Goal: Task Accomplishment & Management: Manage account settings

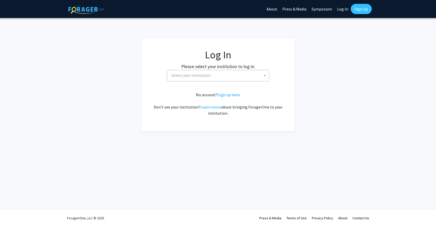
select select
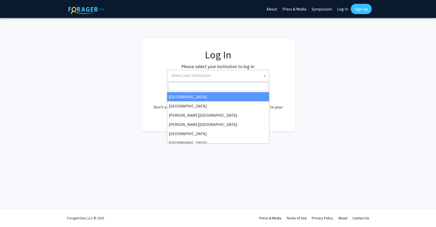
click at [245, 77] on span "Select your institution" at bounding box center [219, 75] width 100 height 10
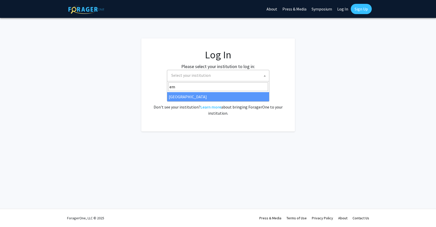
type input "em"
select select "12"
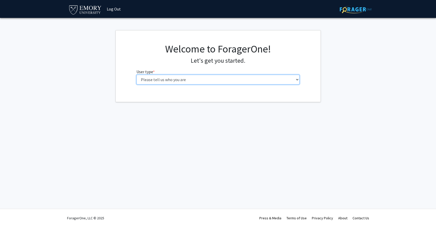
click at [270, 79] on select "Please tell us who you are Undergraduate Student Master's Student Doctoral Cand…" at bounding box center [217, 80] width 163 height 10
select select "3: doc"
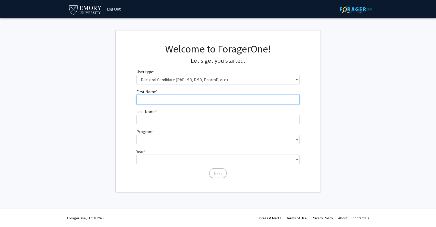
click at [208, 103] on input "First Name * required" at bounding box center [217, 100] width 163 height 10
type input "[PERSON_NAME]"
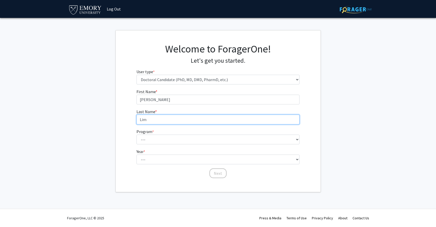
type input "Lim"
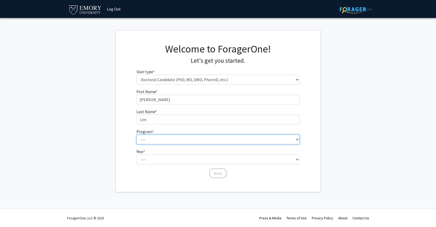
select select "35: 158"
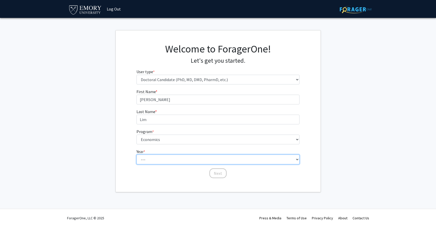
click at [183, 162] on select "--- First Year Second Year Third Year Fourth Year Fifth Year Sixth Year Seventh…" at bounding box center [217, 160] width 163 height 10
select select "5: fifth_year"
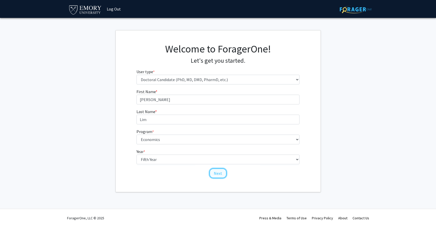
click at [215, 173] on button "Next" at bounding box center [217, 173] width 17 height 10
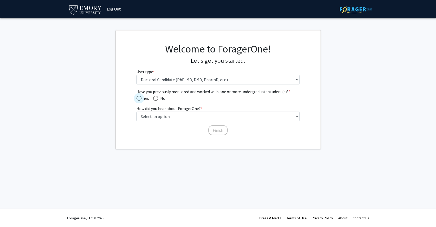
click at [139, 99] on span "Have you previously mentored and worked with one or more undergraduate student(…" at bounding box center [138, 98] width 5 height 5
click at [139, 99] on input "Yes" at bounding box center [138, 98] width 5 height 5
radio input "true"
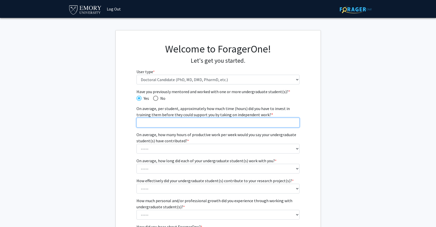
click at [149, 122] on input "On average, per student, approximately how much time (hours) did you have to in…" at bounding box center [217, 123] width 163 height 10
type input "8"
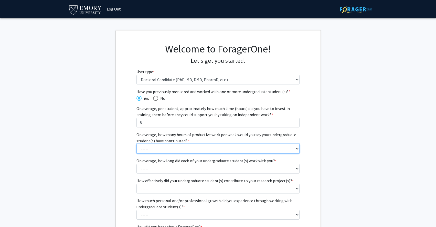
click at [148, 148] on select "----- 1 - 5 hours 6 - 10 hours 11 - 15 hours 16 - 20 hours 21 - 30 hours 31 - 4…" at bounding box center [217, 149] width 163 height 10
select select "2: 6 - 10 hours"
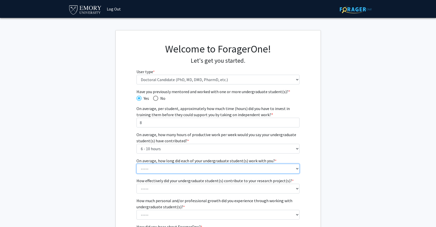
click at [153, 170] on select "----- 1 - 3 months 3 - 6 months 6 months - 1 year 1 - 2 years 2 - 3 years 3 - 4…" at bounding box center [217, 169] width 163 height 10
select select "4: 1 - 2 years"
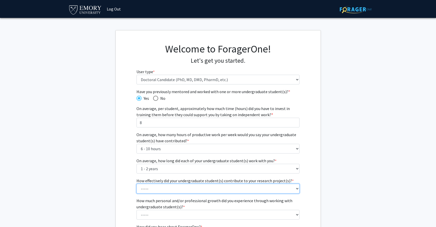
click at [154, 188] on select "----- 1 (Minimally) 2 3 (Moderately) 4 5 (Significantly)" at bounding box center [217, 189] width 163 height 10
select select "3: 3"
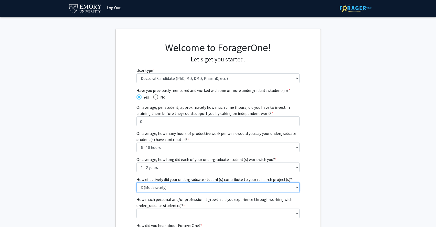
scroll to position [6, 0]
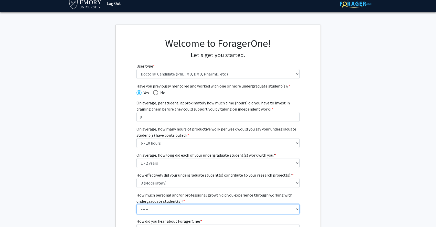
click at [159, 210] on select "----- 1 (Minimal) 2 3 (Moderate) 4 5 (Significant)" at bounding box center [217, 209] width 163 height 10
select select "5: 5"
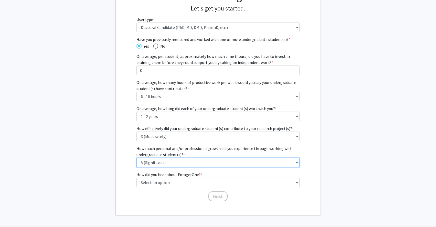
scroll to position [52, 0]
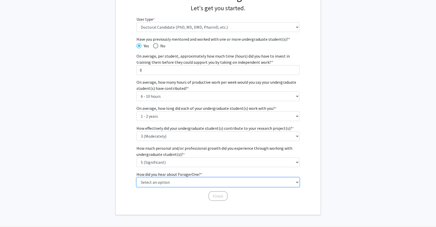
click at [168, 183] on select "Select an option Peer/student recommendation Faculty/staff recommendation Unive…" at bounding box center [217, 182] width 163 height 10
select select "4: university_email"
click at [217, 194] on button "Finish" at bounding box center [217, 196] width 19 height 10
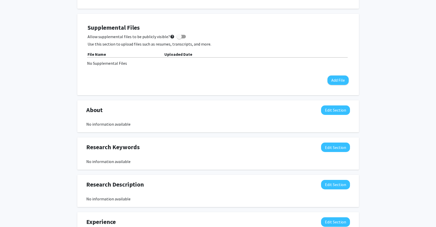
scroll to position [124, 0]
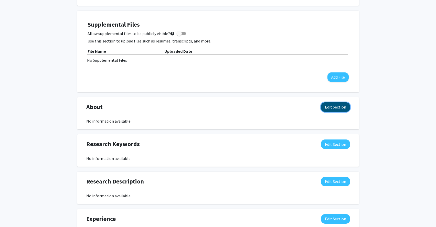
click at [336, 107] on button "Edit Section" at bounding box center [335, 106] width 29 height 9
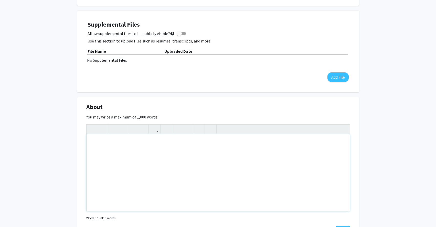
click at [272, 150] on div "Note to users with screen readers: Please deactivate our accessibility plugin f…" at bounding box center [218, 172] width 263 height 77
paste div "To enrich screen reader interactions, please activate Accessibility in Grammarl…"
type textarea "<p>I am a PhD candidate in Economics at [GEOGRAPHIC_DATA], originally from [ins…"
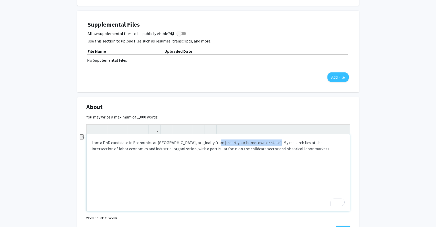
drag, startPoint x: 268, startPoint y: 143, endPoint x: 212, endPoint y: 145, distance: 55.8
click at [212, 145] on p "I am a PhD candidate in Economics at [GEOGRAPHIC_DATA], originally from [insert…" at bounding box center [218, 145] width 253 height 12
click at [127, 164] on div "I am a PhD candidate in Economics at [GEOGRAPHIC_DATA], originally from [GEOGRA…" at bounding box center [218, 172] width 263 height 77
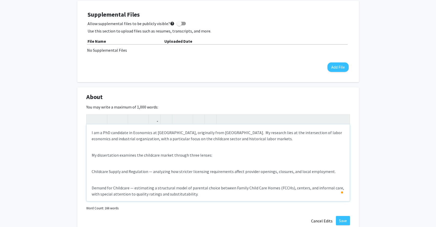
scroll to position [133, 0]
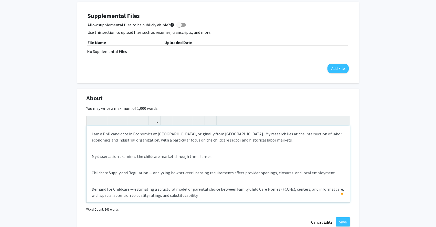
click at [92, 172] on p "Childcare Supply and Regulation — analyzing how stricter licensing requirements…" at bounding box center [218, 173] width 253 height 6
drag, startPoint x: 151, startPoint y: 172, endPoint x: 95, endPoint y: 171, distance: 56.3
click at [95, 171] on p "1. Childcare Supply and Regulation — analyzing how stricter licensing requireme…" at bounding box center [218, 173] width 253 height 6
click at [111, 116] on use "button" at bounding box center [111, 116] width 0 height 0
click at [106, 193] on p "Demand for Childcare — estimating a structural model of parental choice between…" at bounding box center [218, 192] width 253 height 12
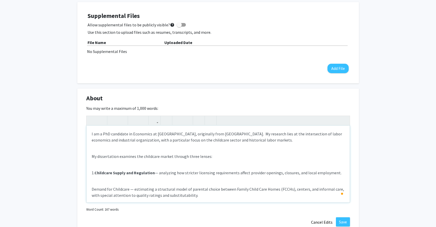
click at [160, 173] on p "1. Childcare Supply and Regulation — analyzing how stricter licensing requireme…" at bounding box center [218, 173] width 253 height 6
drag, startPoint x: 128, startPoint y: 189, endPoint x: 92, endPoint y: 189, distance: 36.1
click at [92, 189] on p "Demand for Childcare — estimating a structural model of parental choice between…" at bounding box center [218, 192] width 253 height 12
drag, startPoint x: 133, startPoint y: 189, endPoint x: 94, endPoint y: 188, distance: 38.2
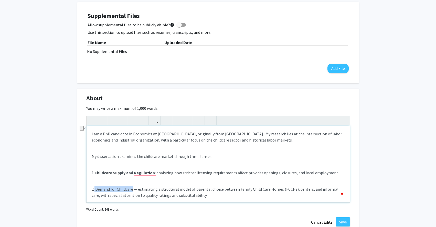
click at [94, 188] on p "2. Demand for Childcare — estimating a structural model of parental choice betw…" at bounding box center [218, 192] width 253 height 12
click at [115, 121] on button "button" at bounding box center [113, 120] width 9 height 9
click at [139, 188] on p "2. Demand for Childcare — estimating a structural model of parental choice betw…" at bounding box center [218, 192] width 253 height 12
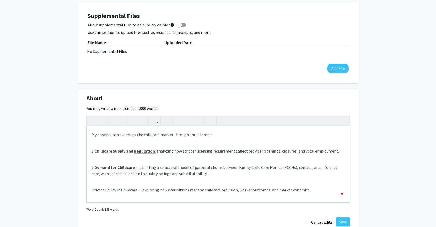
scroll to position [22, 0]
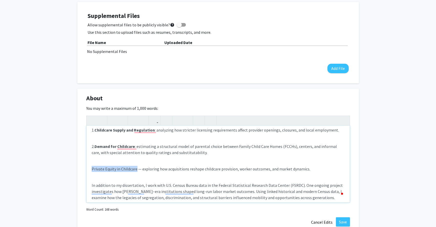
drag, startPoint x: 136, startPoint y: 169, endPoint x: 90, endPoint y: 171, distance: 46.1
click at [90, 171] on div "I am a PhD candidate in Economics at [GEOGRAPHIC_DATA], originally from [GEOGRA…" at bounding box center [218, 164] width 263 height 77
click at [92, 168] on strong "Private Equity in Childcare" at bounding box center [116, 168] width 49 height 5
drag, startPoint x: 94, startPoint y: 168, endPoint x: 89, endPoint y: 168, distance: 5.6
click at [89, 168] on div "I am a PhD candidate in Economics at [GEOGRAPHIC_DATA], originally from [GEOGRA…" at bounding box center [218, 164] width 263 height 77
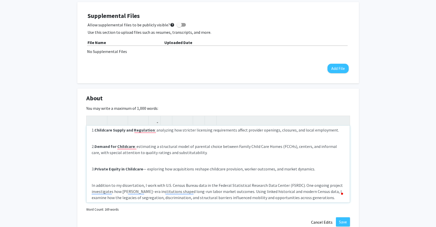
click at [174, 163] on div "I am a PhD candidate in Economics at [GEOGRAPHIC_DATA], originally from [GEOGRA…" at bounding box center [218, 164] width 263 height 77
click at [149, 169] on p "3. Private Equity in Childcare — exploring how acquisitions reshape childcare p…" at bounding box center [218, 169] width 253 height 6
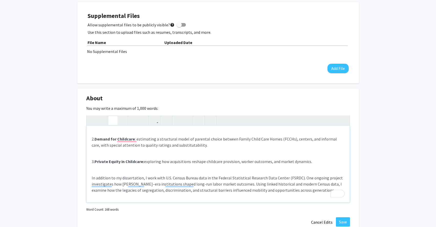
click at [275, 169] on div "I am a PhD candidate in Economics at [GEOGRAPHIC_DATA], originally from [GEOGRA…" at bounding box center [218, 164] width 263 height 77
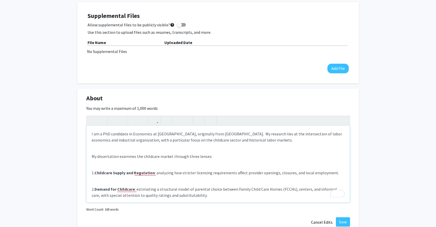
click at [157, 166] on div "I am a PhD candidate in Economics at [GEOGRAPHIC_DATA], originally from [GEOGRA…" at bounding box center [218, 164] width 263 height 77
type textarea "<p>I am a PhD candidate in Economics at [GEOGRAPHIC_DATA], originally from [GEO…"
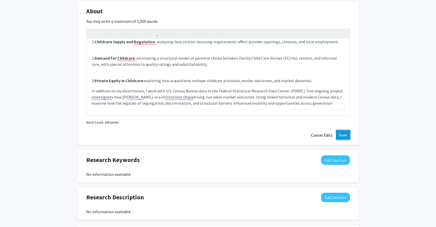
click at [341, 132] on button "Save" at bounding box center [343, 134] width 14 height 9
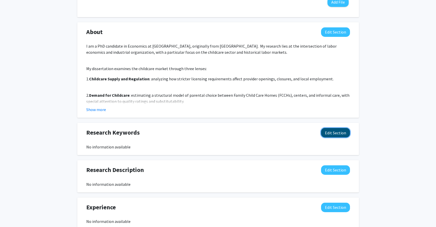
click at [345, 134] on button "Edit Section" at bounding box center [335, 132] width 29 height 9
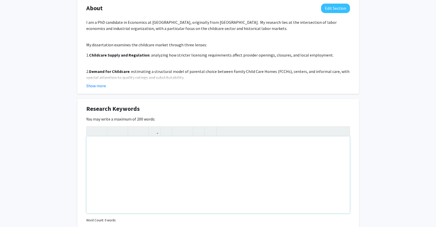
click at [249, 154] on div "Note to users with screen readers: Please deactivate our accessibility plugin f…" at bounding box center [218, 174] width 263 height 77
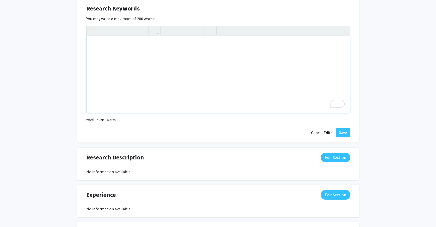
scroll to position [322, 0]
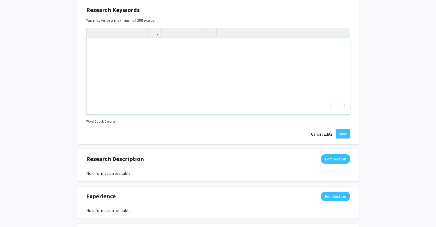
click at [248, 77] on div "To enrich screen reader interactions, please activate Accessibility in Grammarl…" at bounding box center [218, 76] width 263 height 77
paste div "To enrich screen reader interactions, please activate Accessibility in Grammarl…"
type textarea "<p>Labor Economics</p><br><p>Industrial Organization</p><br><p>Applied Microeco…"
click at [91, 61] on div "Labor Economics Industrial Organization Applied Microeconomics Structural Models" at bounding box center [218, 76] width 263 height 77
click at [92, 61] on p "Applied Microeconomics" at bounding box center [218, 62] width 253 height 6
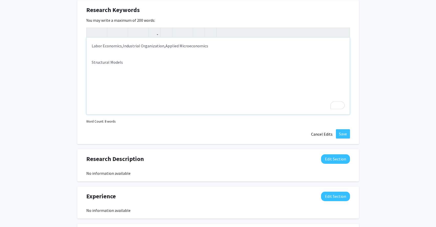
click at [92, 60] on p "Structural Models" at bounding box center [218, 62] width 253 height 6
click at [253, 50] on div "Labor Economics, Industrial Organization, Applied Microeconomics, Structural Mo…" at bounding box center [218, 76] width 263 height 77
type textarea "<p>Labor Economics,&nbsp;<span style="font-size: 1rem;">Industrial Organization…"
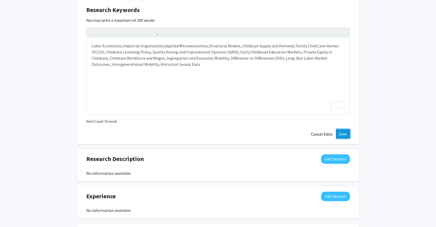
click at [344, 132] on button "Save" at bounding box center [343, 133] width 14 height 9
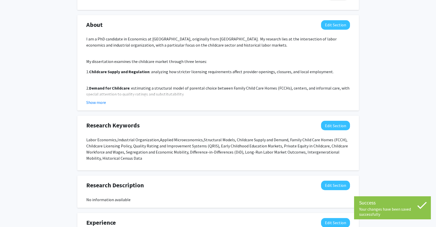
scroll to position [206, 0]
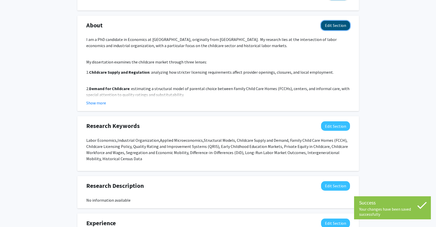
click at [329, 27] on button "Edit Section" at bounding box center [335, 25] width 29 height 9
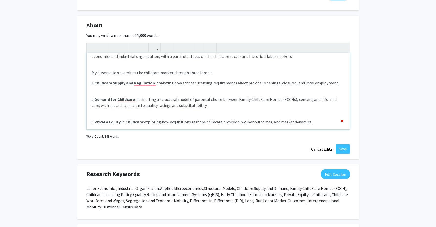
scroll to position [0, 0]
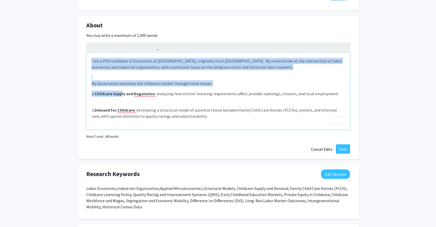
drag, startPoint x: 114, startPoint y: 79, endPoint x: 120, endPoint y: 91, distance: 13.4
click at [120, 91] on div "I am a PhD candidate in Economics at [GEOGRAPHIC_DATA], originally from [GEOGRA…" at bounding box center [218, 91] width 263 height 77
click at [103, 94] on strong "Childcare Supply and Regulation" at bounding box center [124, 93] width 60 height 5
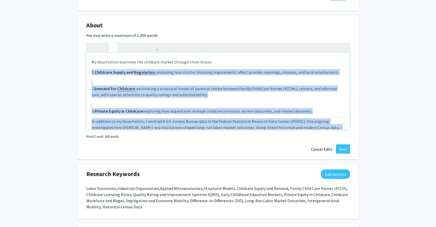
scroll to position [38, 0]
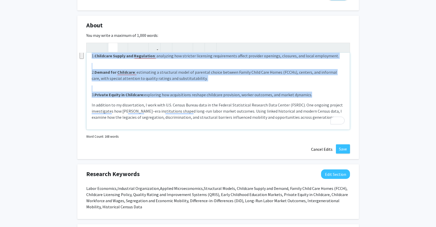
drag, startPoint x: 91, startPoint y: 94, endPoint x: 319, endPoint y: 95, distance: 227.8
click at [319, 95] on div "I am a PhD candidate in Economics at [GEOGRAPHIC_DATA], originally from [GEOGRA…" at bounding box center [218, 91] width 263 height 77
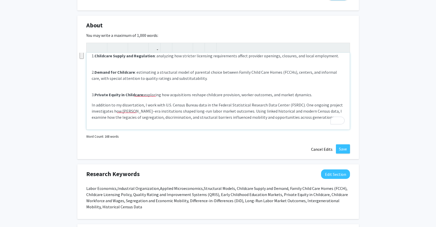
scroll to position [0, 0]
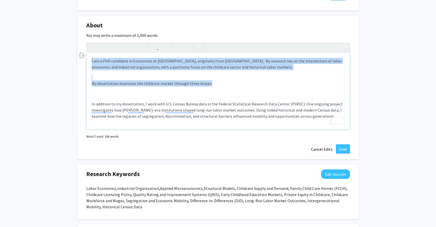
drag, startPoint x: 221, startPoint y: 83, endPoint x: 100, endPoint y: 77, distance: 120.9
click at [100, 77] on div "I am a PhD candidate in Economics at [GEOGRAPHIC_DATA], originally from [GEOGRA…" at bounding box center [218, 91] width 263 height 77
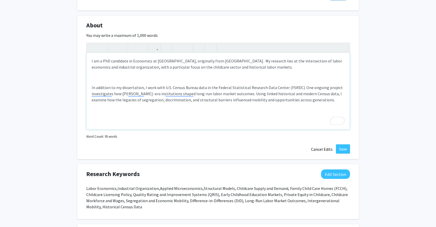
click at [91, 86] on div "I am a PhD candidate in Economics at [GEOGRAPHIC_DATA], originally from [GEOGRA…" at bounding box center [218, 91] width 263 height 77
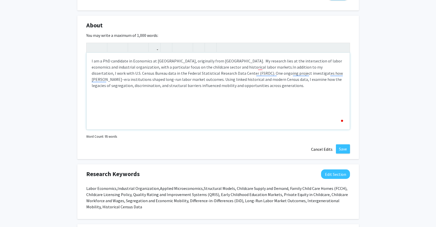
type textarea "<p>I am a PhD candidate in Economics at [GEOGRAPHIC_DATA], originally from [GEO…"
click at [261, 121] on div "I am a PhD candidate in Economics at [GEOGRAPHIC_DATA], originally from [GEOGRA…" at bounding box center [218, 91] width 263 height 77
click at [340, 149] on button "Save" at bounding box center [343, 148] width 14 height 9
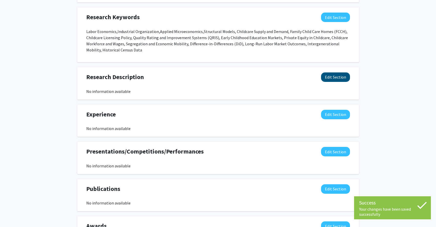
scroll to position [280, 0]
click at [339, 80] on button "Edit Section" at bounding box center [335, 76] width 29 height 9
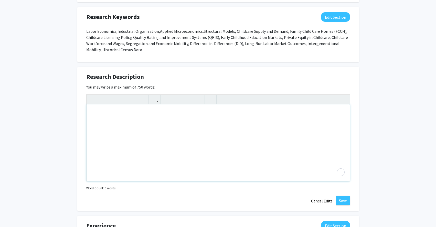
click at [191, 112] on div "To enrich screen reader interactions, please activate Accessibility in Grammarl…" at bounding box center [218, 142] width 263 height 77
paste div "To enrich screen reader interactions, please activate Accessibility in Grammarl…"
type textarea "<p>1. Childcare Supply and Regulation : analyzing how stricter licensing requir…"
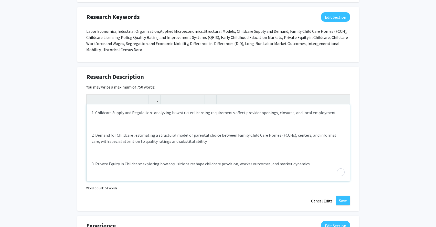
click at [187, 126] on div "1. Childcare Supply and Regulation : analyzing how stricter licensing requireme…" at bounding box center [218, 142] width 263 height 77
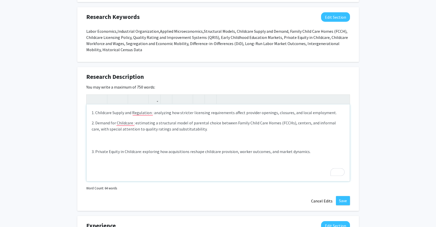
click at [159, 145] on div "1. Childcare Supply and Regulation : analyzing how stricter licensing requireme…" at bounding box center [218, 142] width 263 height 77
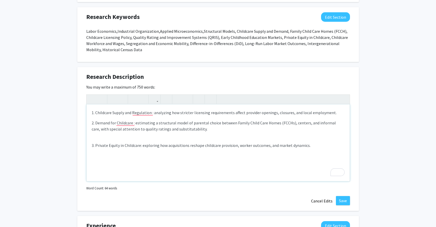
type textarea "<p>1. Childcare Supply and Regulation : analyzing how stricter licensing requir…"
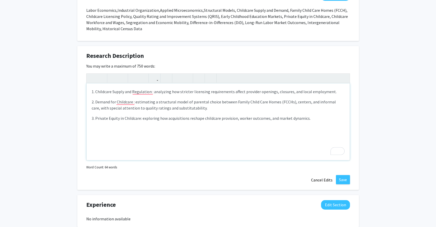
scroll to position [305, 0]
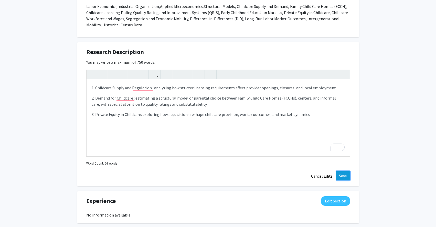
click at [341, 176] on button "Save" at bounding box center [343, 175] width 14 height 9
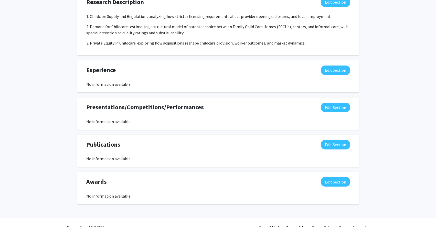
scroll to position [353, 0]
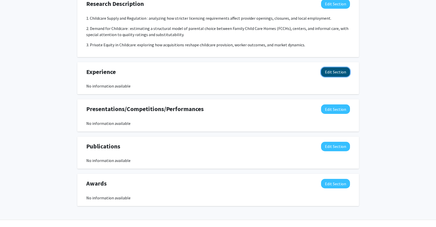
click at [340, 72] on button "Edit Section" at bounding box center [335, 71] width 29 height 9
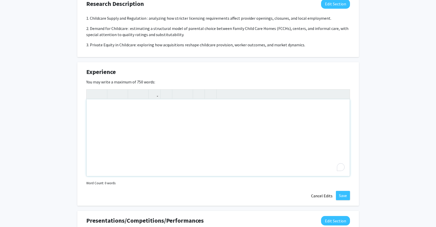
click at [176, 124] on div "To enrich screen reader interactions, please activate Accessibility in Grammarl…" at bounding box center [218, 137] width 263 height 77
paste div "To enrich screen reader interactions, please activate Accessibility in Grammarl…"
type textarea "<p>I bring extensive experience in applied microeconomics, with a focus on labo…"
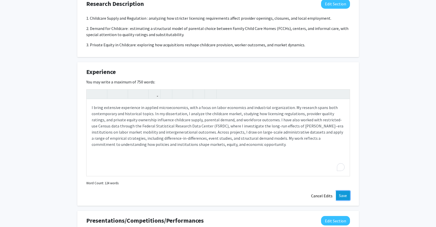
click at [345, 195] on button "Save" at bounding box center [343, 195] width 14 height 9
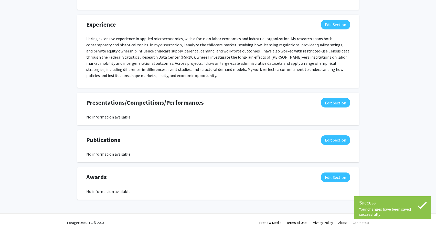
scroll to position [401, 0]
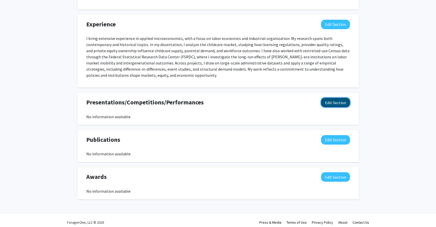
click at [330, 102] on button "Edit Section" at bounding box center [335, 102] width 29 height 9
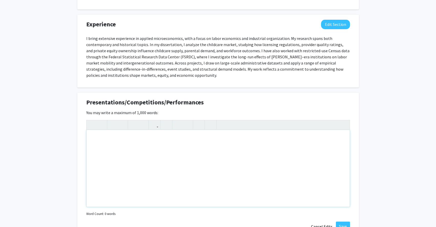
click at [195, 138] on div "Note to users with screen readers: Please deactivate our accessibility plugin f…" at bounding box center [218, 168] width 263 height 77
paste div "To enrich screen reader interactions, please activate Accessibility in Grammarl…"
type textarea "<p>I have presented my research in a range of academic and policy-oriented venu…"
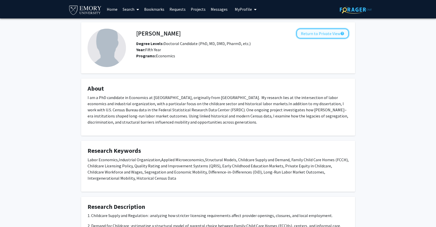
click at [327, 34] on button "Return to Private View help" at bounding box center [322, 34] width 52 height 10
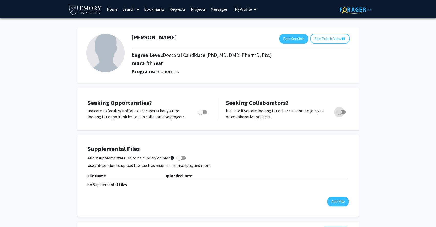
click at [344, 112] on span "Toggle" at bounding box center [341, 112] width 9 height 4
click at [339, 114] on input "Would you like to receive other student requests to work with you?" at bounding box center [339, 114] width 0 height 0
checkbox input "true"
click at [205, 113] on span "Toggle" at bounding box center [202, 112] width 9 height 4
click at [201, 114] on input "Are you actively seeking opportunities?" at bounding box center [200, 114] width 0 height 0
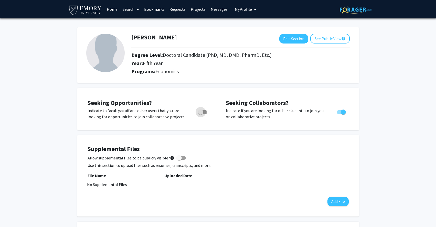
checkbox input "true"
